Goal: Find specific page/section: Find specific page/section

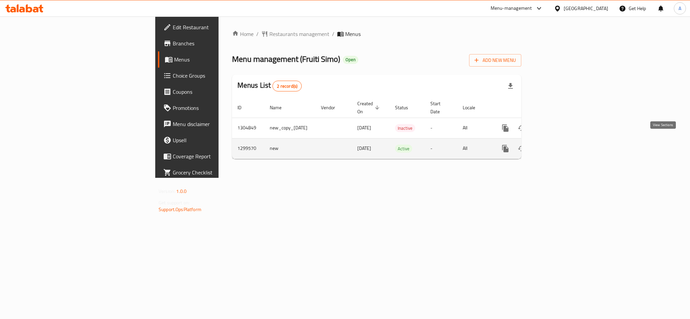
click at [558, 145] on icon "enhanced table" at bounding box center [554, 149] width 8 height 8
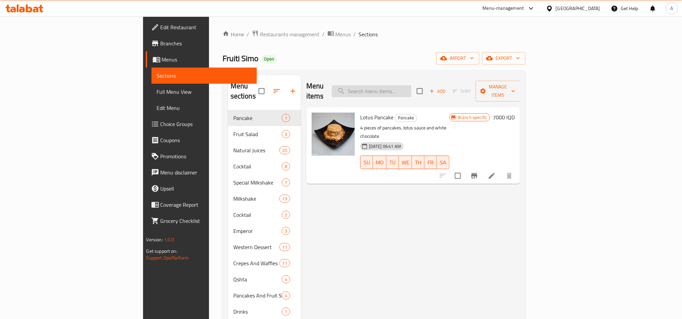
click at [411, 87] on input "search" at bounding box center [371, 91] width 79 height 12
click at [411, 86] on input "search" at bounding box center [371, 91] width 79 height 12
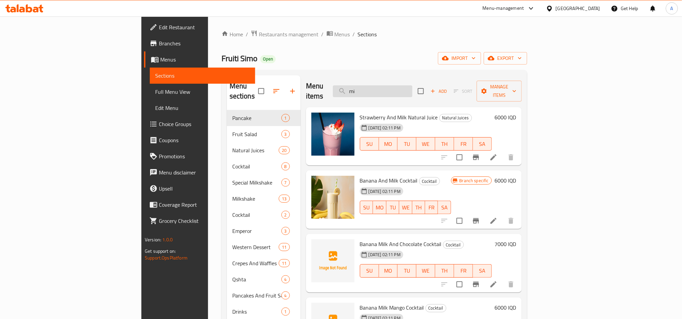
type input "m"
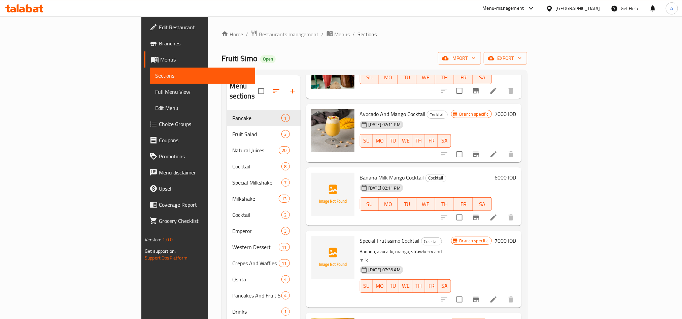
scroll to position [181, 0]
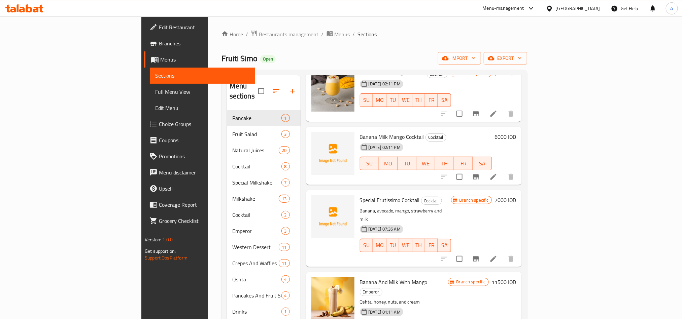
type input "mango"
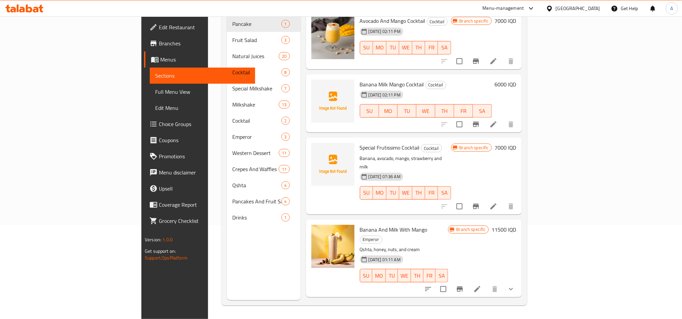
scroll to position [131, 0]
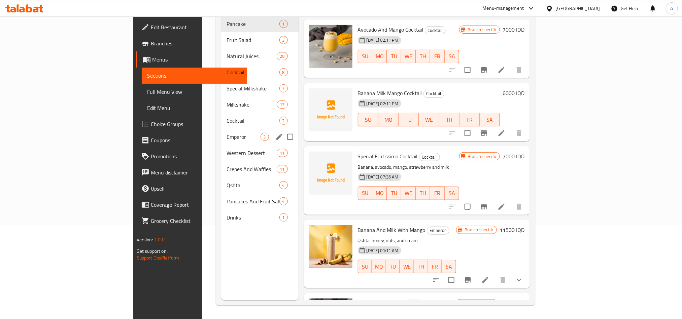
click at [221, 129] on div "Emperor 3" at bounding box center [259, 137] width 77 height 16
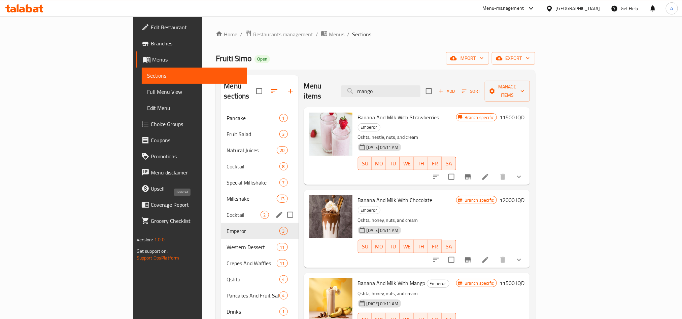
click at [227, 211] on span "Cocktail" at bounding box center [244, 215] width 34 height 8
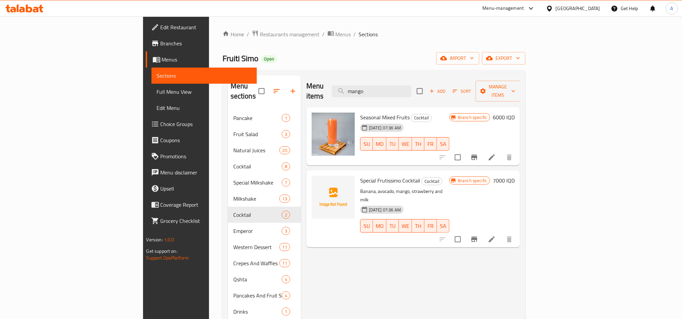
click at [535, 11] on div at bounding box center [529, 8] width 11 height 8
click at [524, 10] on div "Menu-management" at bounding box center [503, 8] width 41 height 8
click at [524, 9] on div "Menu-management" at bounding box center [503, 8] width 41 height 8
click at [500, 77] on div "Incentive Orchestrator" at bounding box center [500, 76] width 46 height 7
